Goal: Transaction & Acquisition: Book appointment/travel/reservation

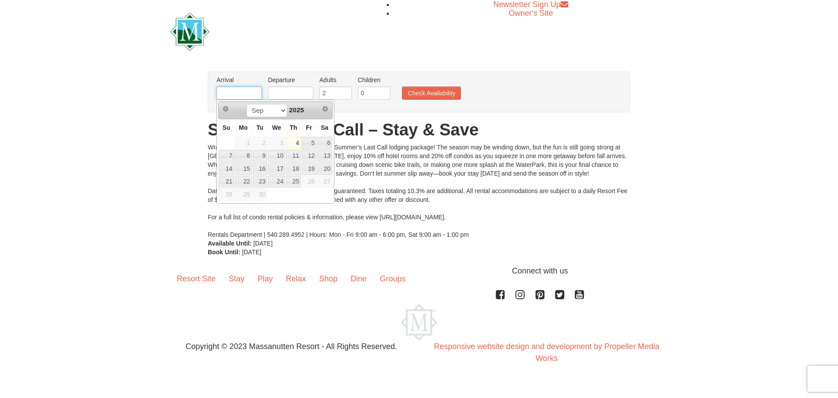
click at [245, 95] on input "text" at bounding box center [239, 92] width 45 height 13
click at [311, 166] on link "19" at bounding box center [309, 168] width 15 height 12
type input "[DATE]"
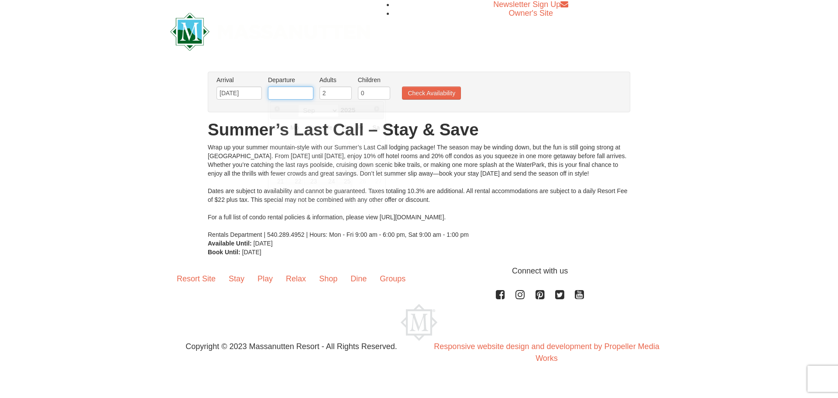
click at [289, 92] on input "text" at bounding box center [290, 92] width 45 height 13
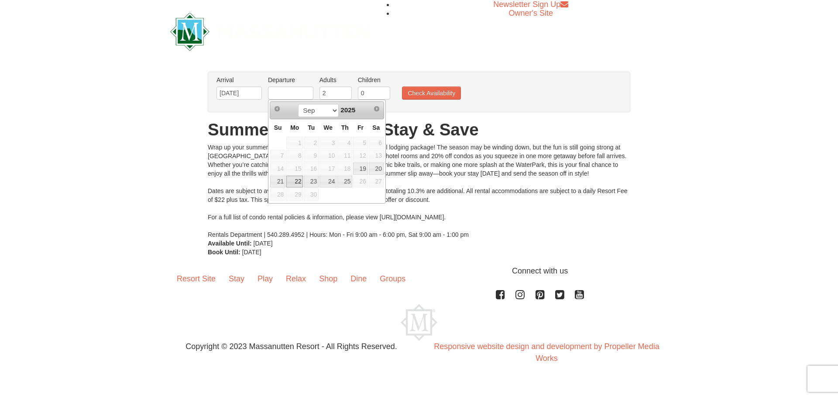
click at [296, 183] on link "22" at bounding box center [294, 182] width 17 height 12
type input "[DATE]"
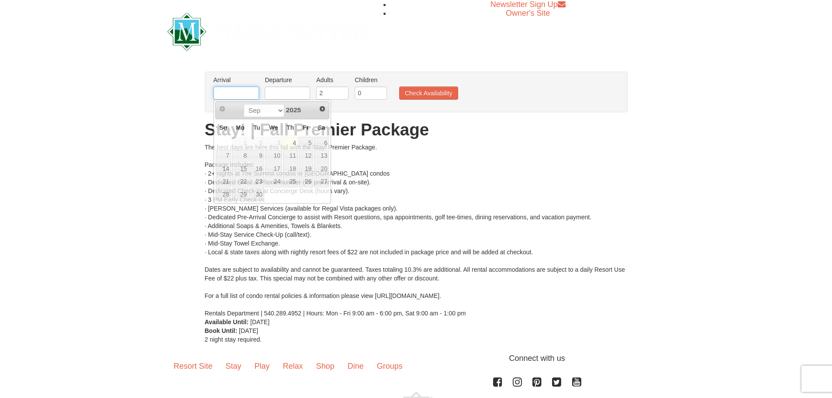
click at [250, 91] on input "text" at bounding box center [235, 92] width 45 height 13
click at [311, 167] on link "19" at bounding box center [306, 168] width 15 height 12
type input "[DATE]"
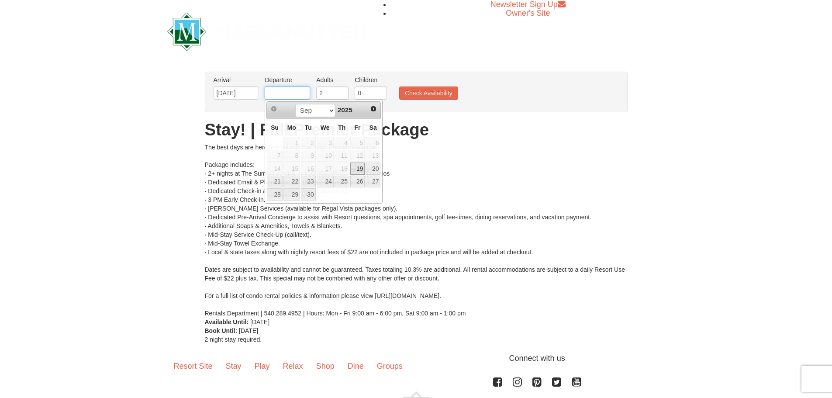
click at [286, 92] on input "text" at bounding box center [287, 92] width 45 height 13
click at [293, 183] on link "22" at bounding box center [291, 182] width 17 height 12
type input "[DATE]"
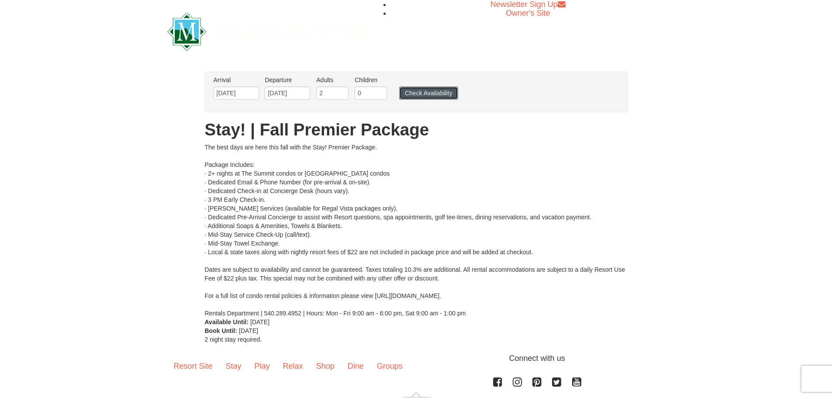
click at [417, 96] on button "Check Availability" at bounding box center [428, 92] width 59 height 13
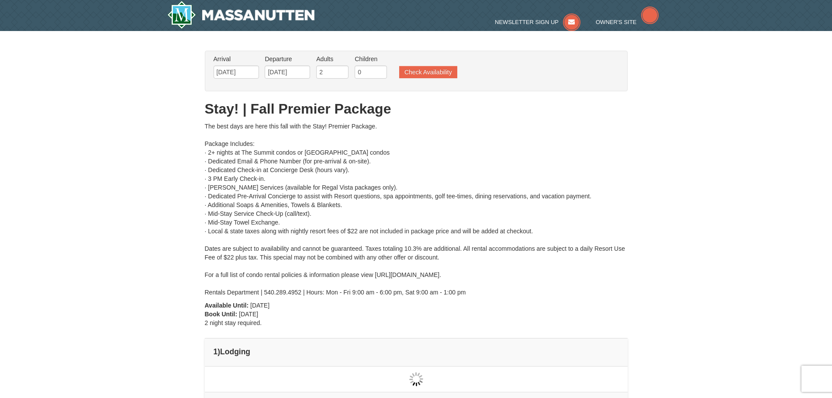
type input "[DATE]"
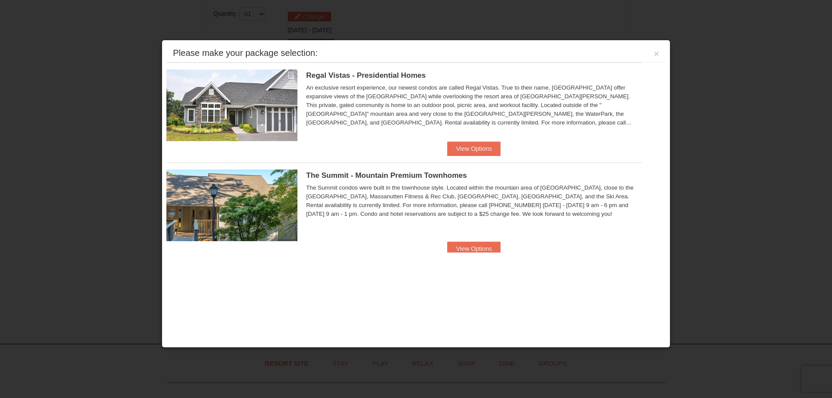
scroll to position [372, 0]
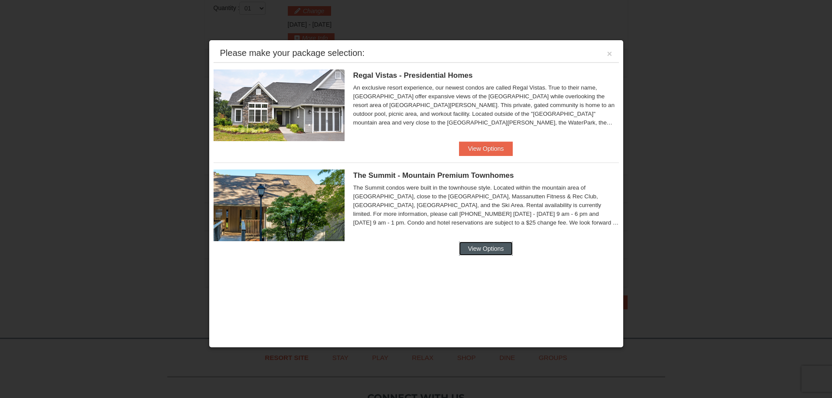
click at [494, 244] on button "View Options" at bounding box center [485, 248] width 53 height 14
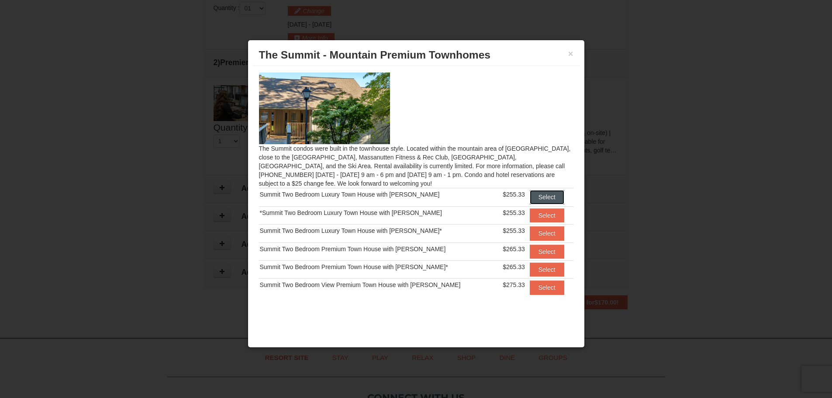
click at [544, 193] on button "Select" at bounding box center [547, 197] width 34 height 14
